Goal: Find specific page/section: Find specific page/section

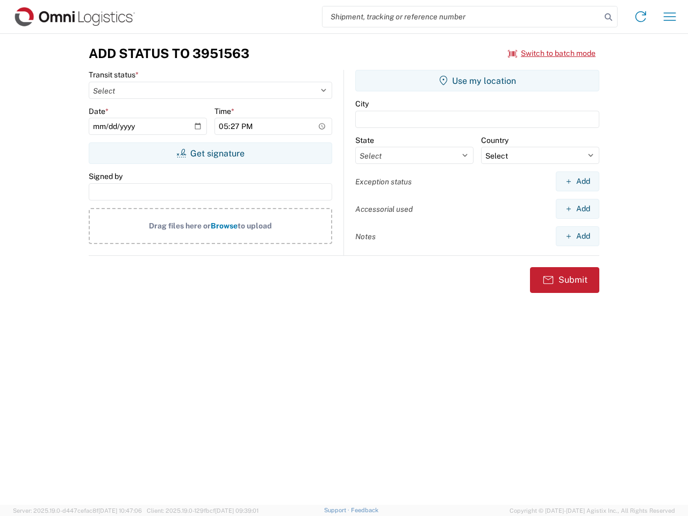
click at [462, 17] on input "search" at bounding box center [462, 16] width 279 height 20
click at [609, 17] on icon at bounding box center [608, 17] width 15 height 15
click at [641, 17] on icon at bounding box center [640, 16] width 17 height 17
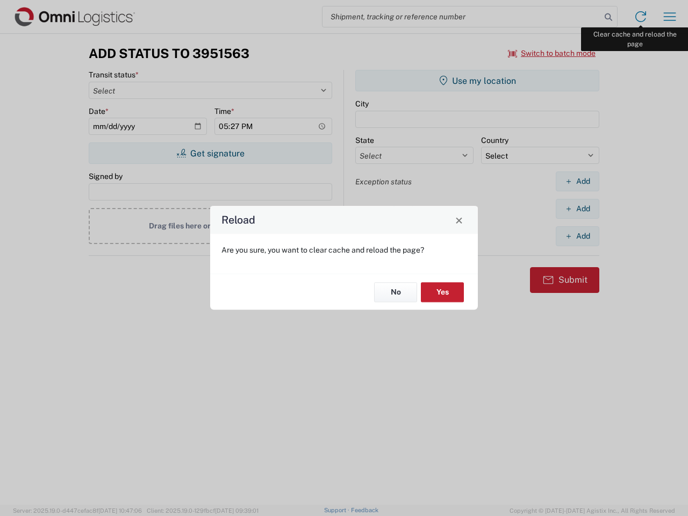
click at [670, 17] on div "Reload Are you sure, you want to clear cache and reload the page? No Yes" at bounding box center [344, 258] width 688 height 516
click at [552, 53] on div "Reload Are you sure, you want to clear cache and reload the page? No Yes" at bounding box center [344, 258] width 688 height 516
click at [210, 153] on div "Reload Are you sure, you want to clear cache and reload the page? No Yes" at bounding box center [344, 258] width 688 height 516
click at [478, 81] on div "Reload Are you sure, you want to clear cache and reload the page? No Yes" at bounding box center [344, 258] width 688 height 516
click at [578, 181] on div "Reload Are you sure, you want to clear cache and reload the page? No Yes" at bounding box center [344, 258] width 688 height 516
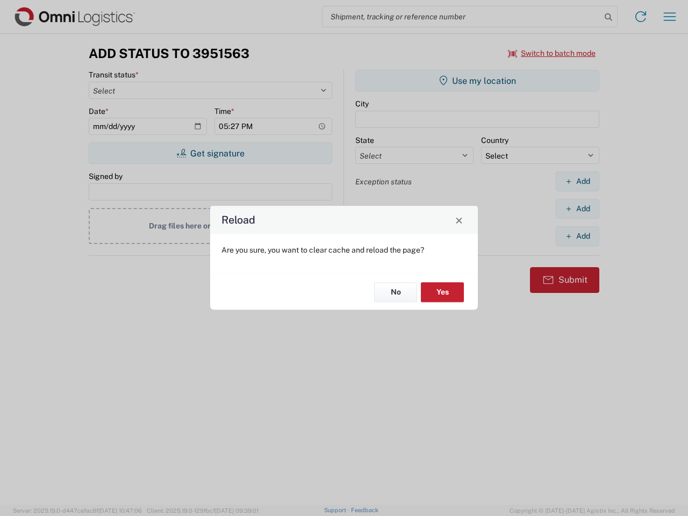
click at [578, 209] on div "Reload Are you sure, you want to clear cache and reload the page? No Yes" at bounding box center [344, 258] width 688 height 516
click at [578, 236] on div "Reload Are you sure, you want to clear cache and reload the page? No Yes" at bounding box center [344, 258] width 688 height 516
